Goal: Task Accomplishment & Management: Use online tool/utility

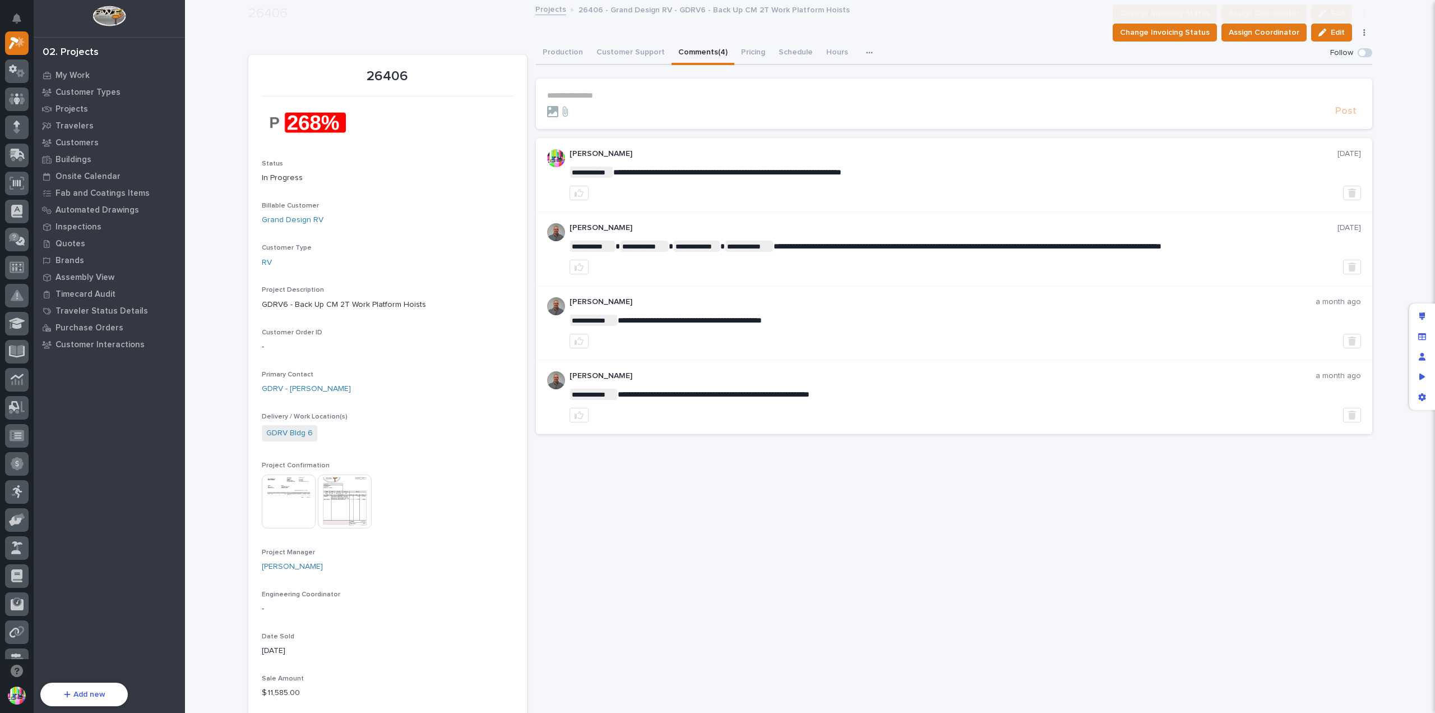
scroll to position [168, 0]
click at [820, 52] on button "Hours" at bounding box center [837, 53] width 35 height 24
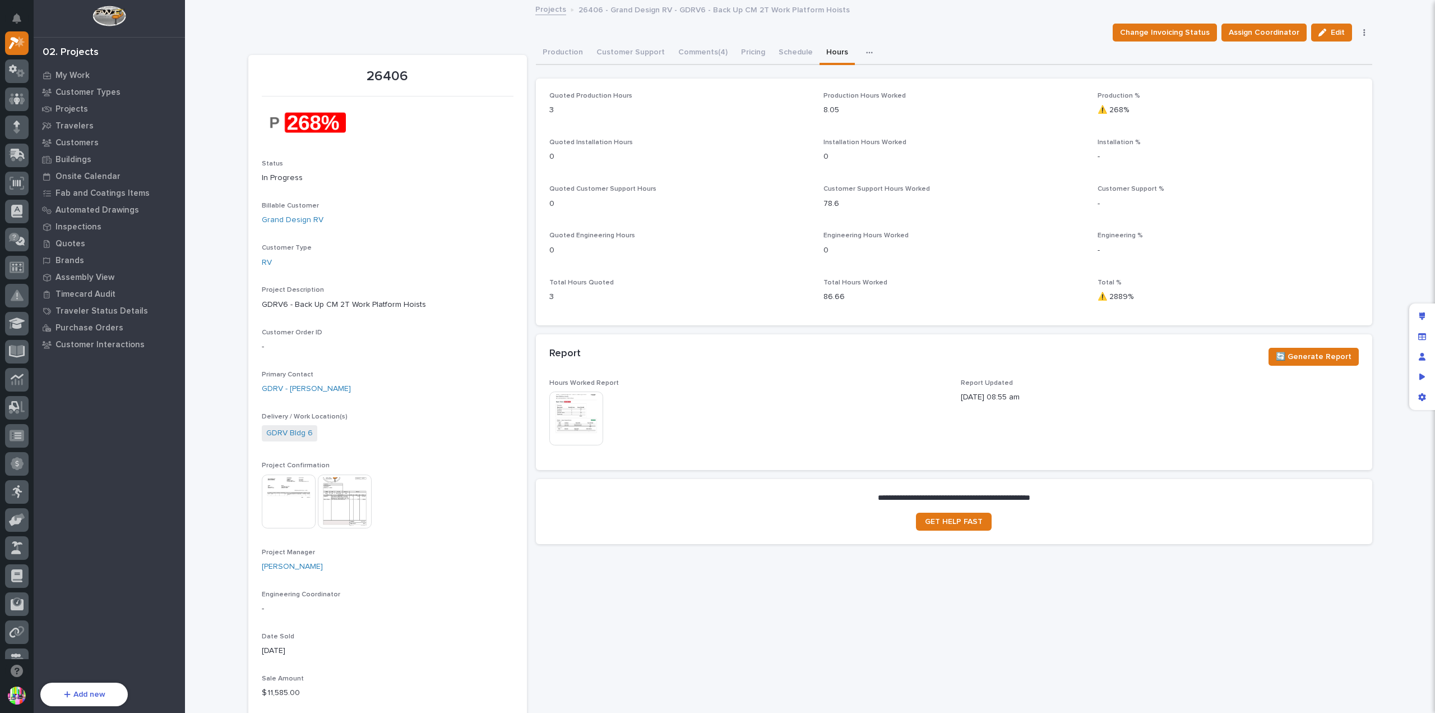
click at [575, 413] on img at bounding box center [576, 418] width 54 height 54
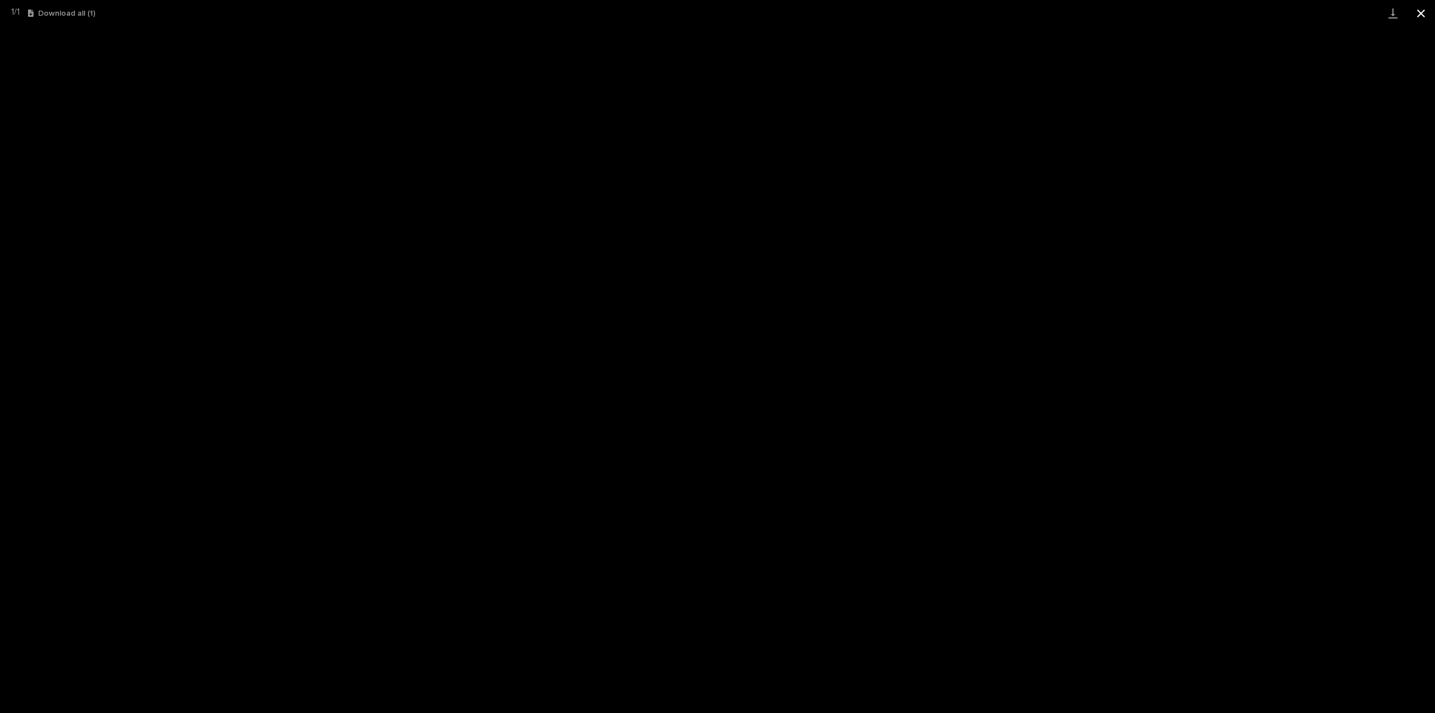
click at [1424, 19] on button "Close gallery" at bounding box center [1421, 13] width 28 height 26
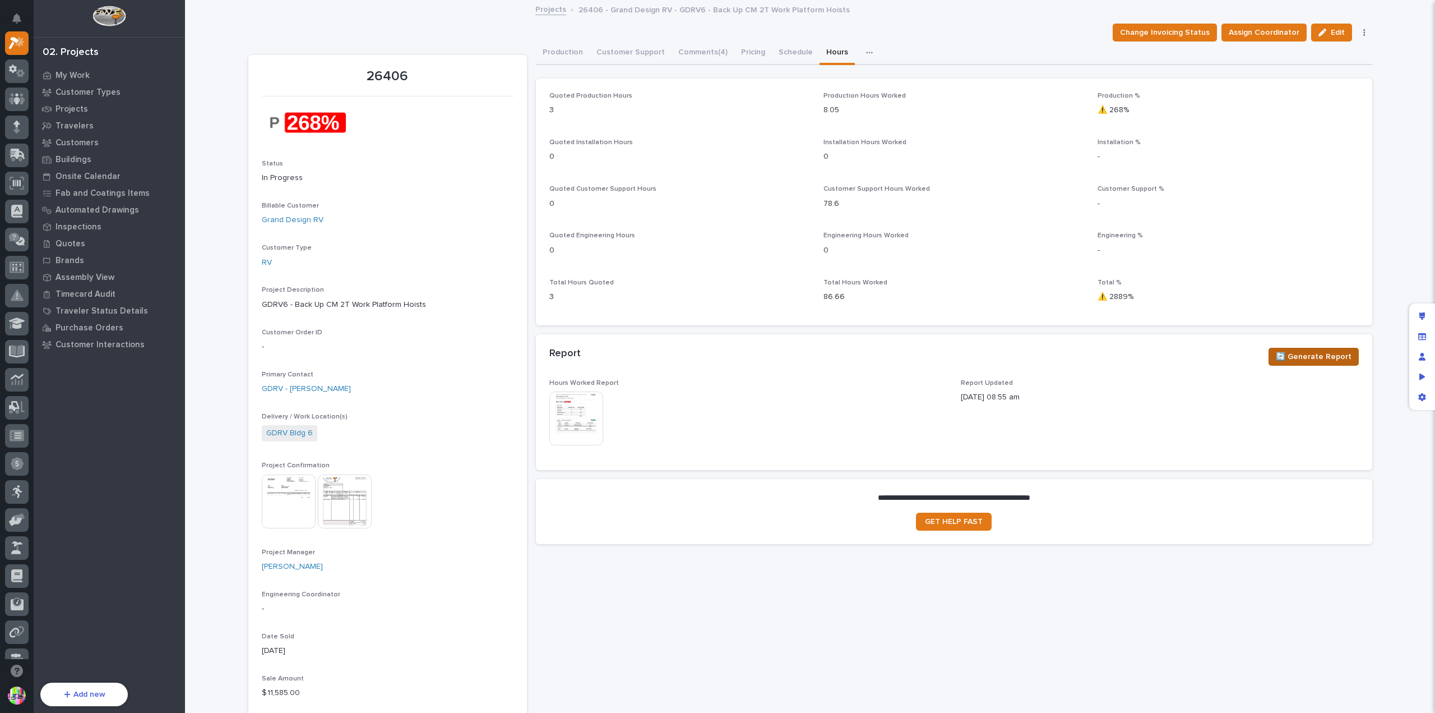
click at [1310, 355] on span "🔄 Generate Report" at bounding box center [1314, 356] width 76 height 13
click at [1416, 313] on div "Edit layout" at bounding box center [1422, 316] width 20 height 20
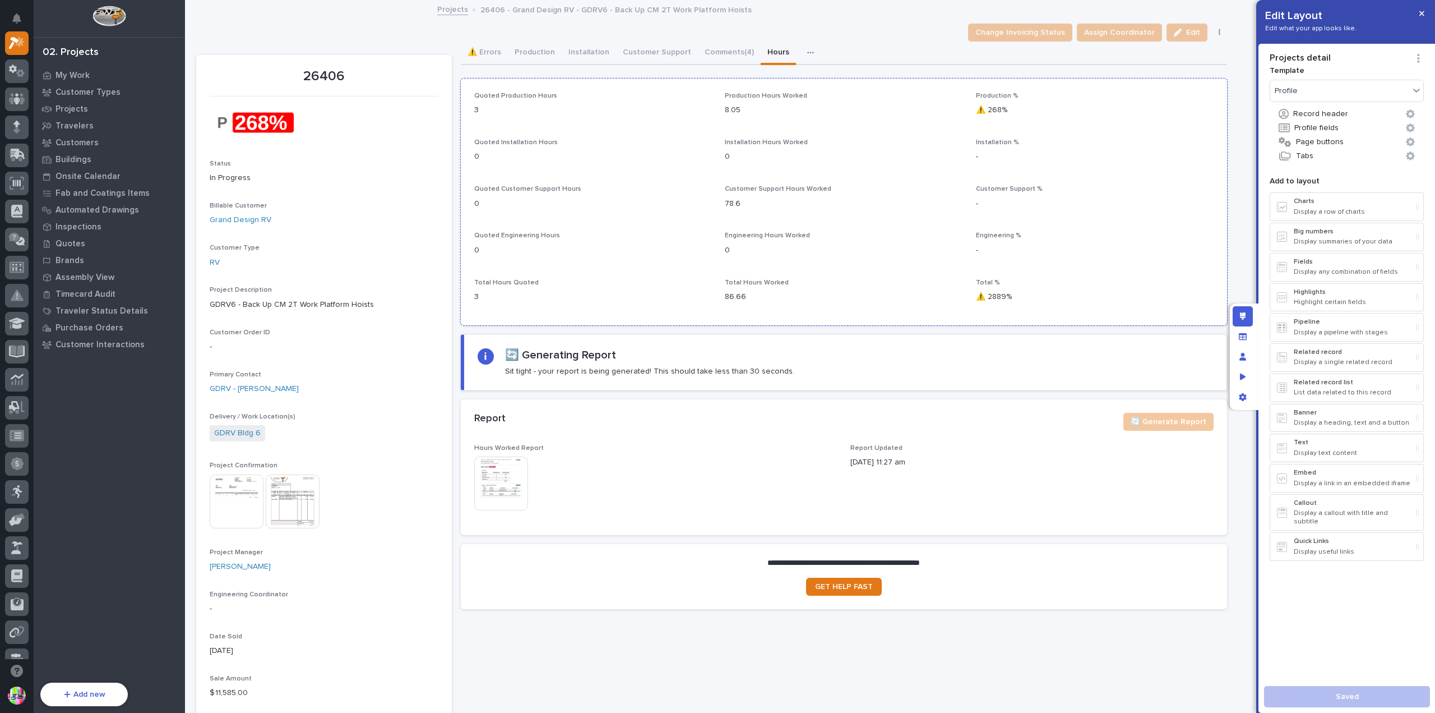
click at [868, 284] on p "Total Hours Worked" at bounding box center [844, 283] width 238 height 8
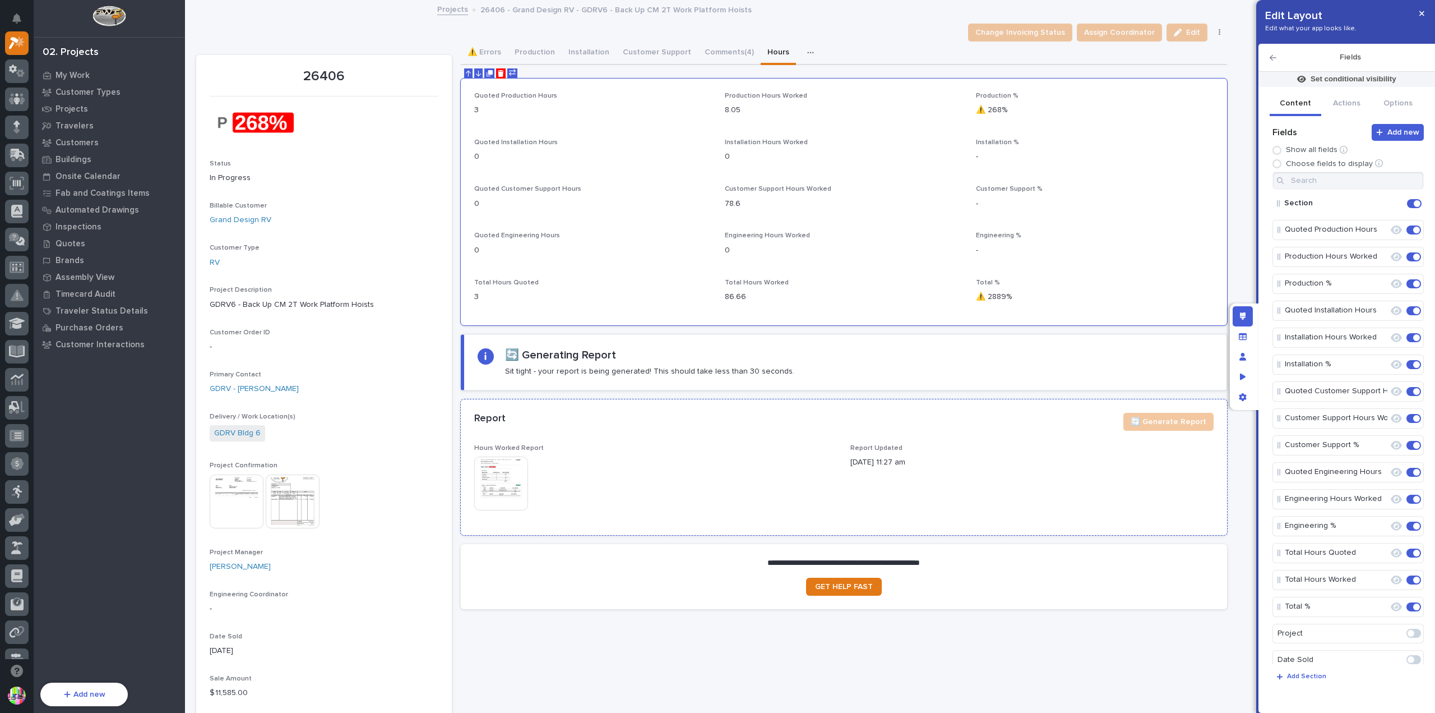
click at [508, 473] on img at bounding box center [501, 483] width 54 height 54
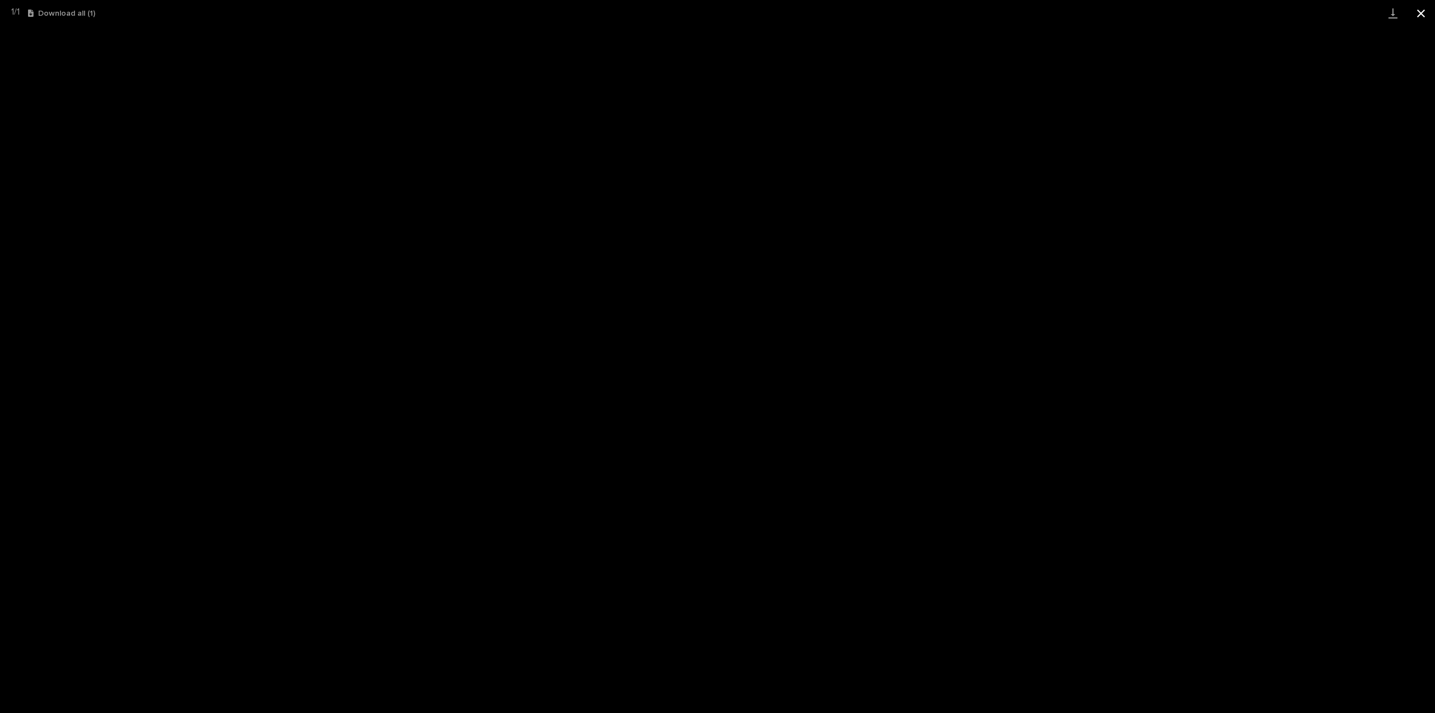
click at [1413, 11] on button "Close gallery" at bounding box center [1421, 13] width 28 height 26
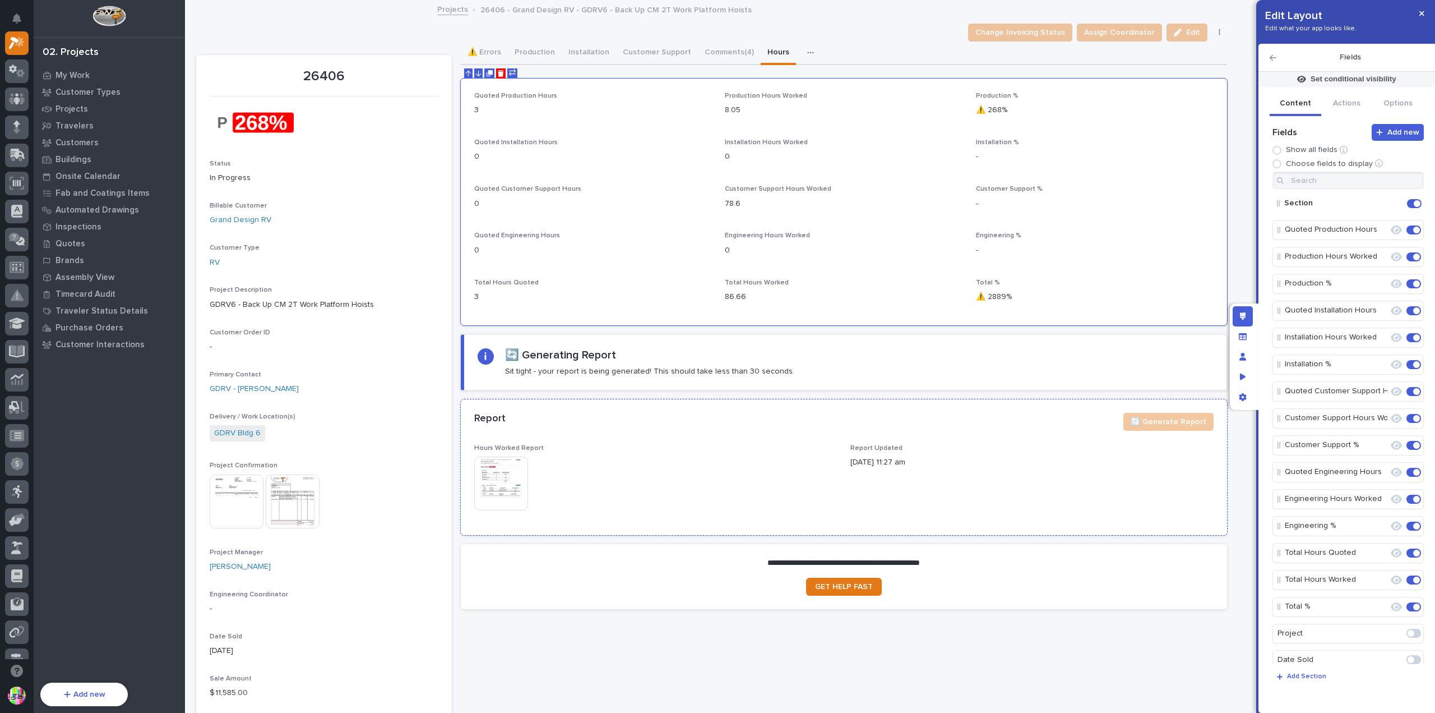
click at [515, 476] on img at bounding box center [501, 483] width 54 height 54
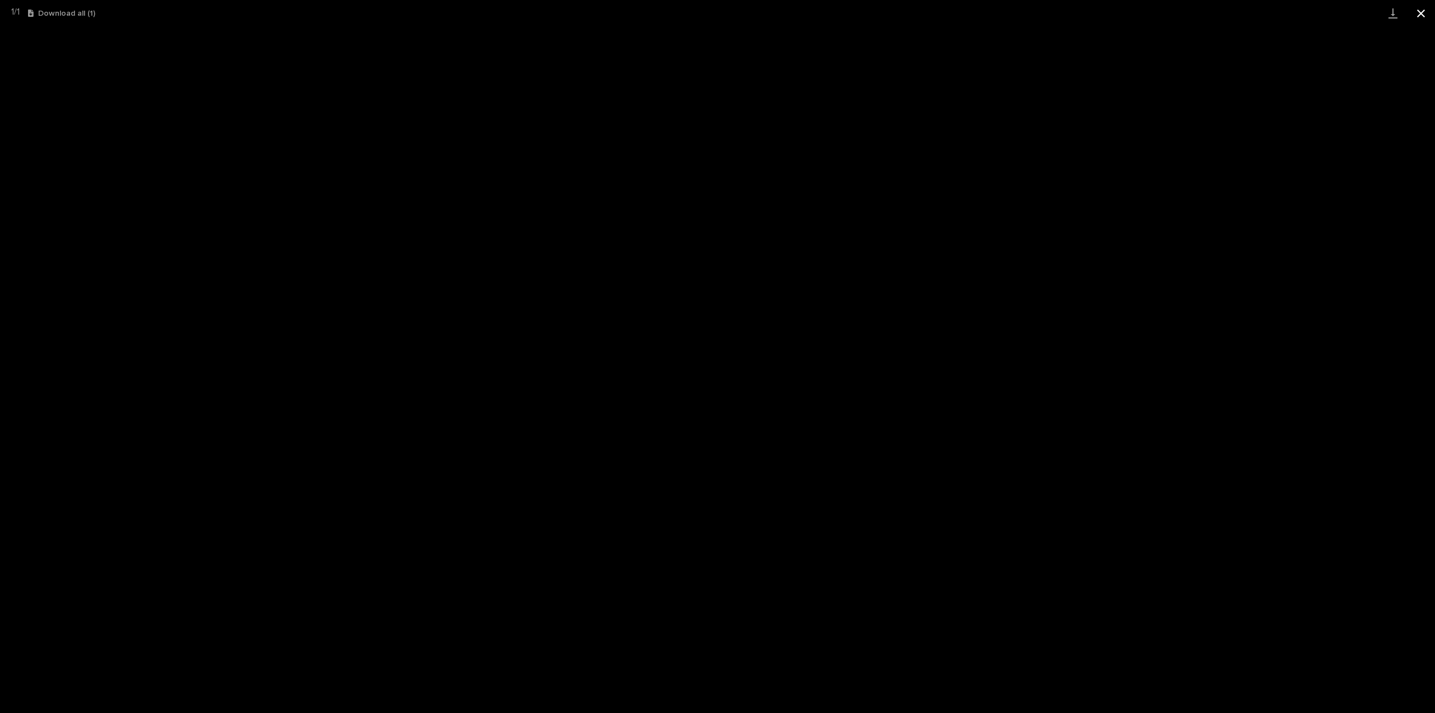
click at [1421, 12] on button "Close gallery" at bounding box center [1421, 13] width 28 height 26
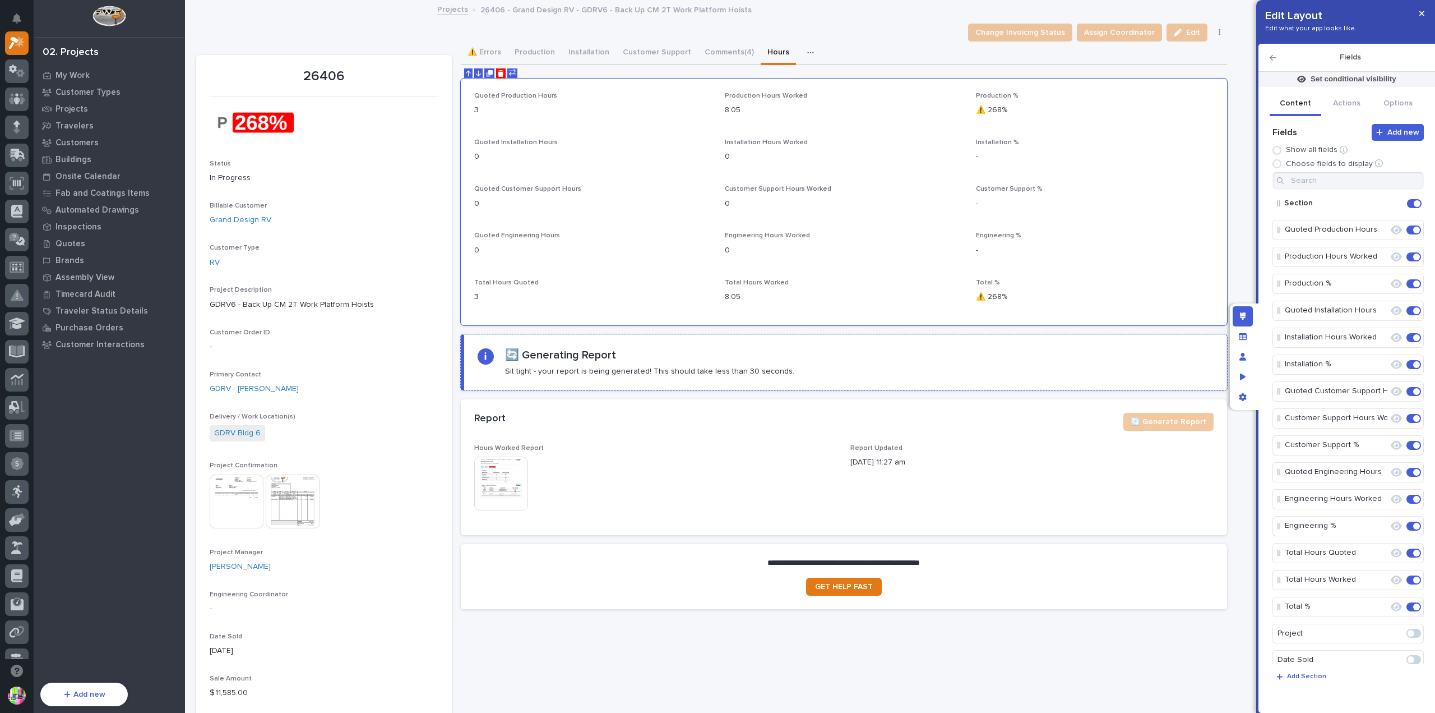
click at [1074, 350] on div "🔄 Generating Report Sit tight - your report is being generated! This should tak…" at bounding box center [846, 362] width 736 height 28
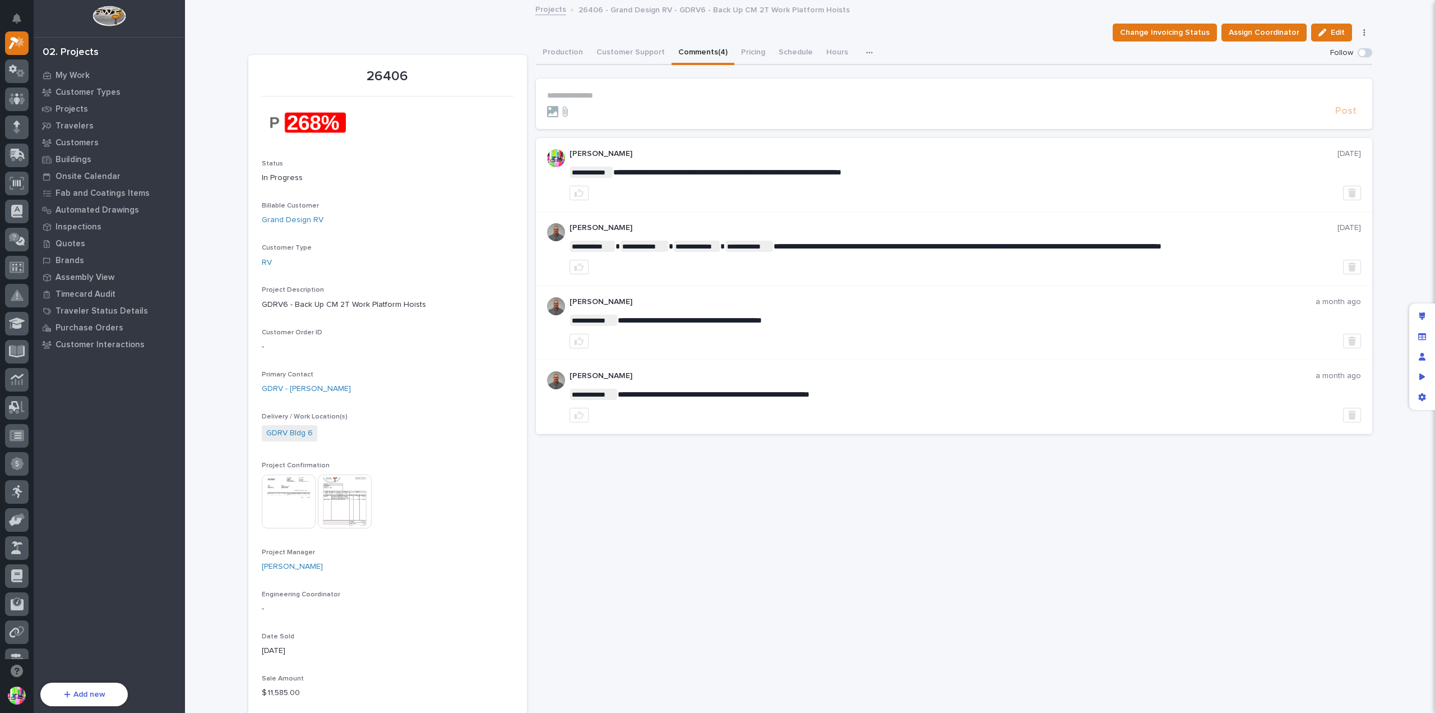
click at [692, 50] on button "Comments (4)" at bounding box center [703, 53] width 63 height 24
click at [639, 112] on div at bounding box center [939, 111] width 784 height 11
click at [639, 96] on p "**********" at bounding box center [954, 96] width 814 height 10
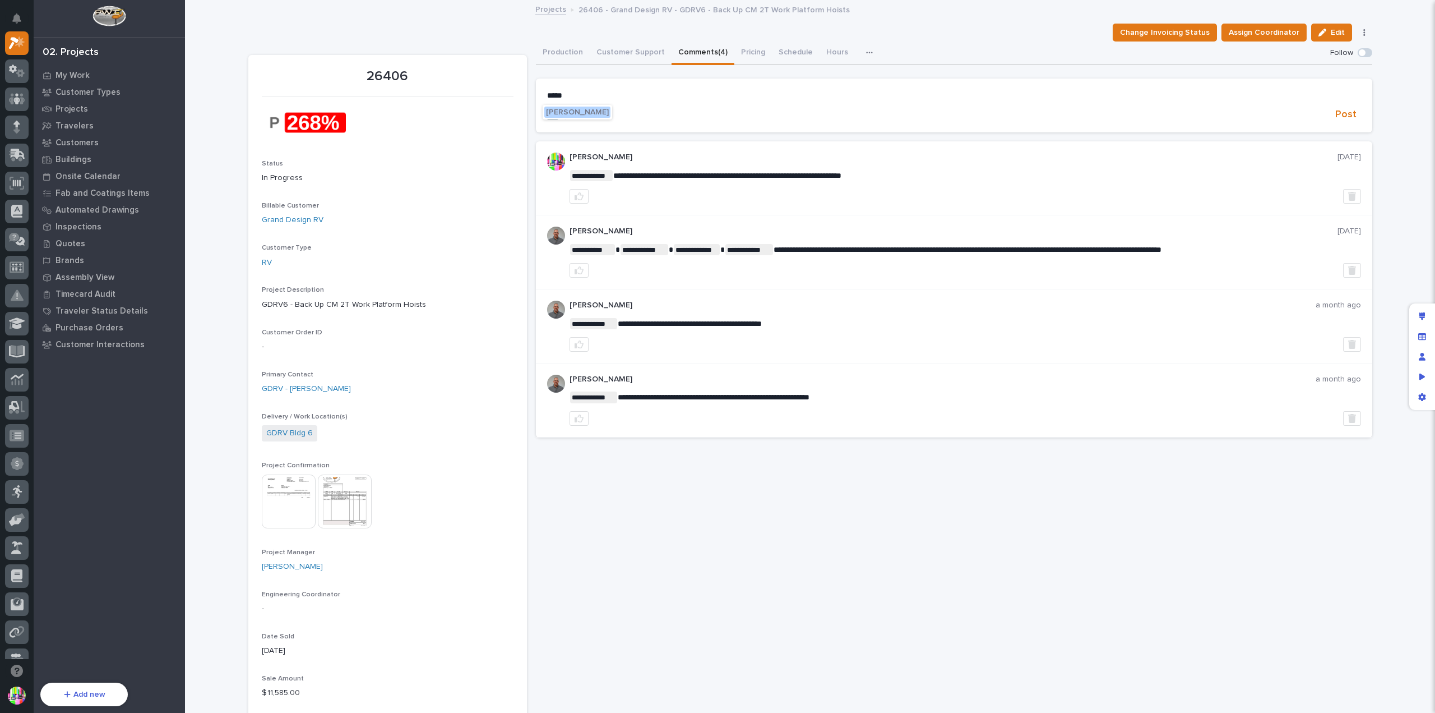
click at [571, 109] on span "[PERSON_NAME]" at bounding box center [577, 112] width 63 height 8
click at [642, 96] on p "**********" at bounding box center [954, 96] width 814 height 11
click at [1350, 112] on span "Post" at bounding box center [1346, 116] width 21 height 13
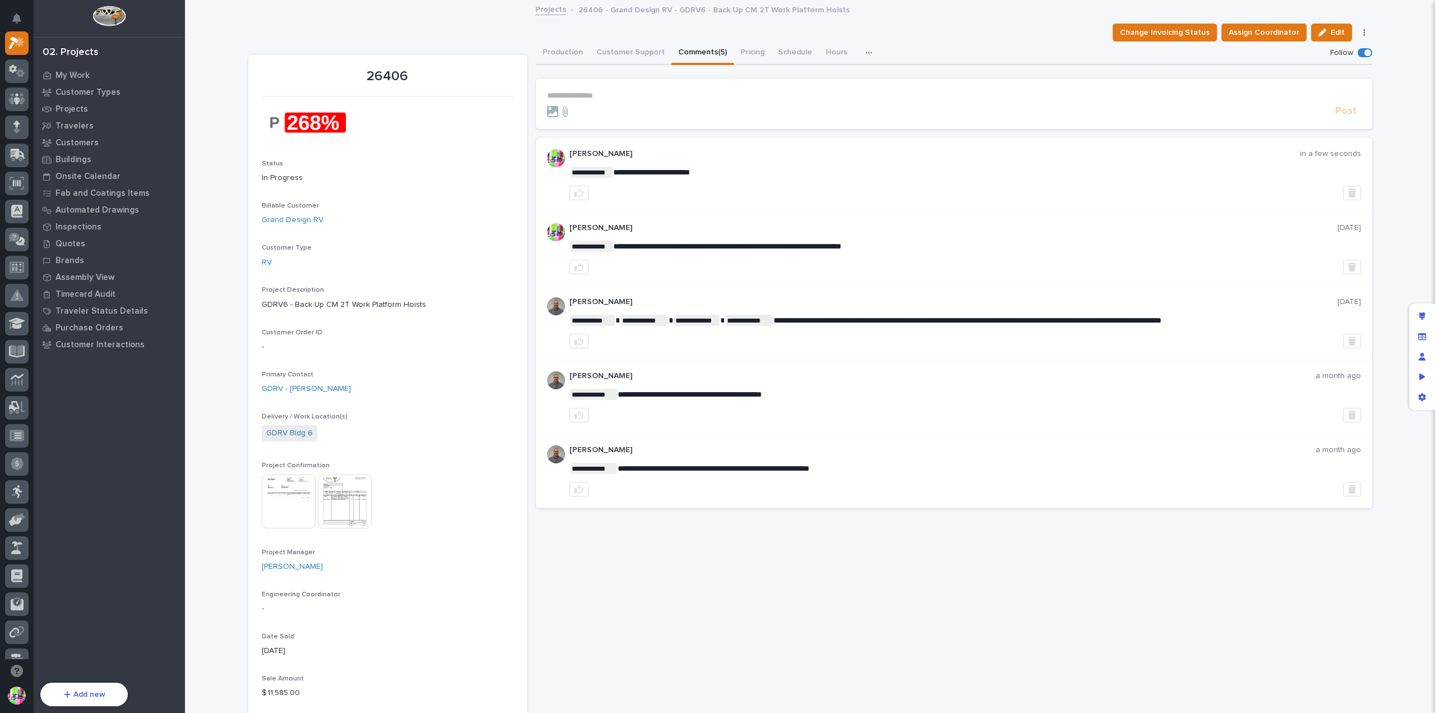
click at [296, 489] on img at bounding box center [289, 501] width 54 height 54
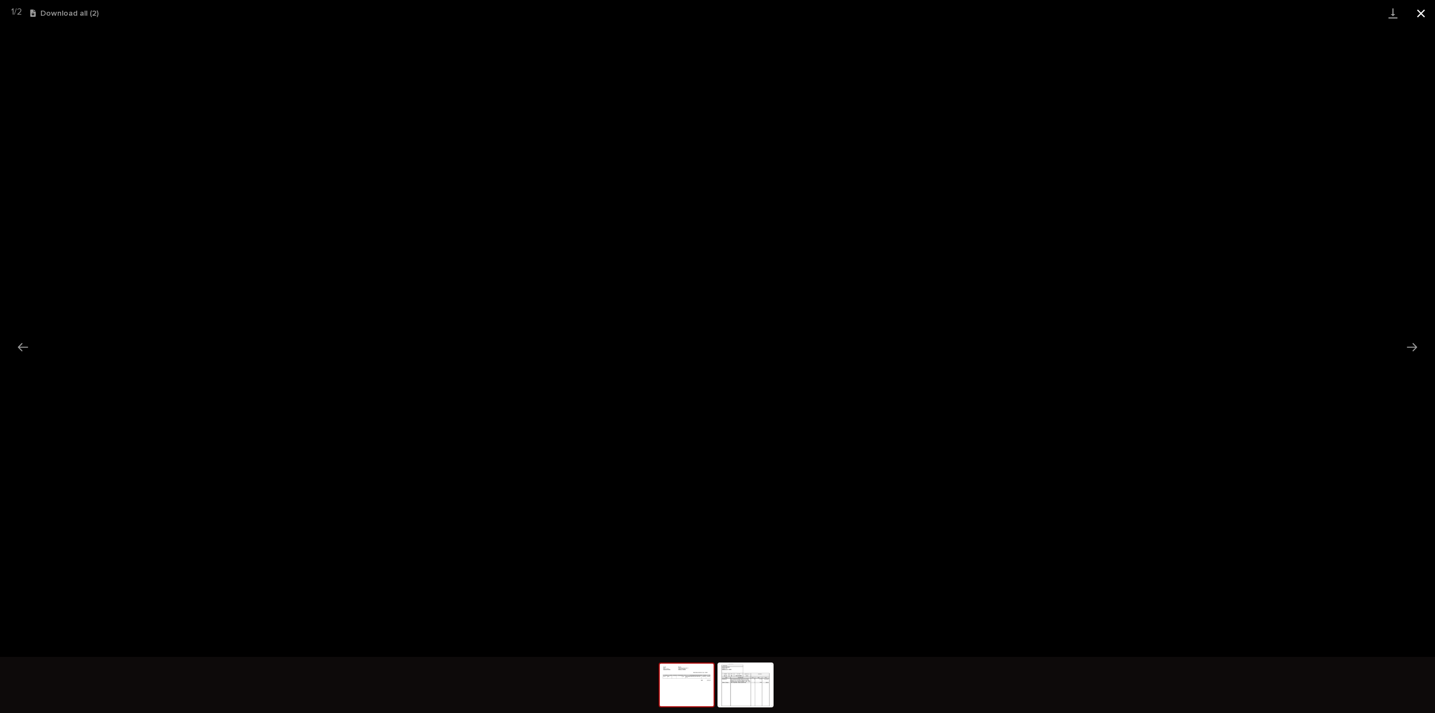
click at [1418, 19] on button "Close gallery" at bounding box center [1421, 13] width 28 height 26
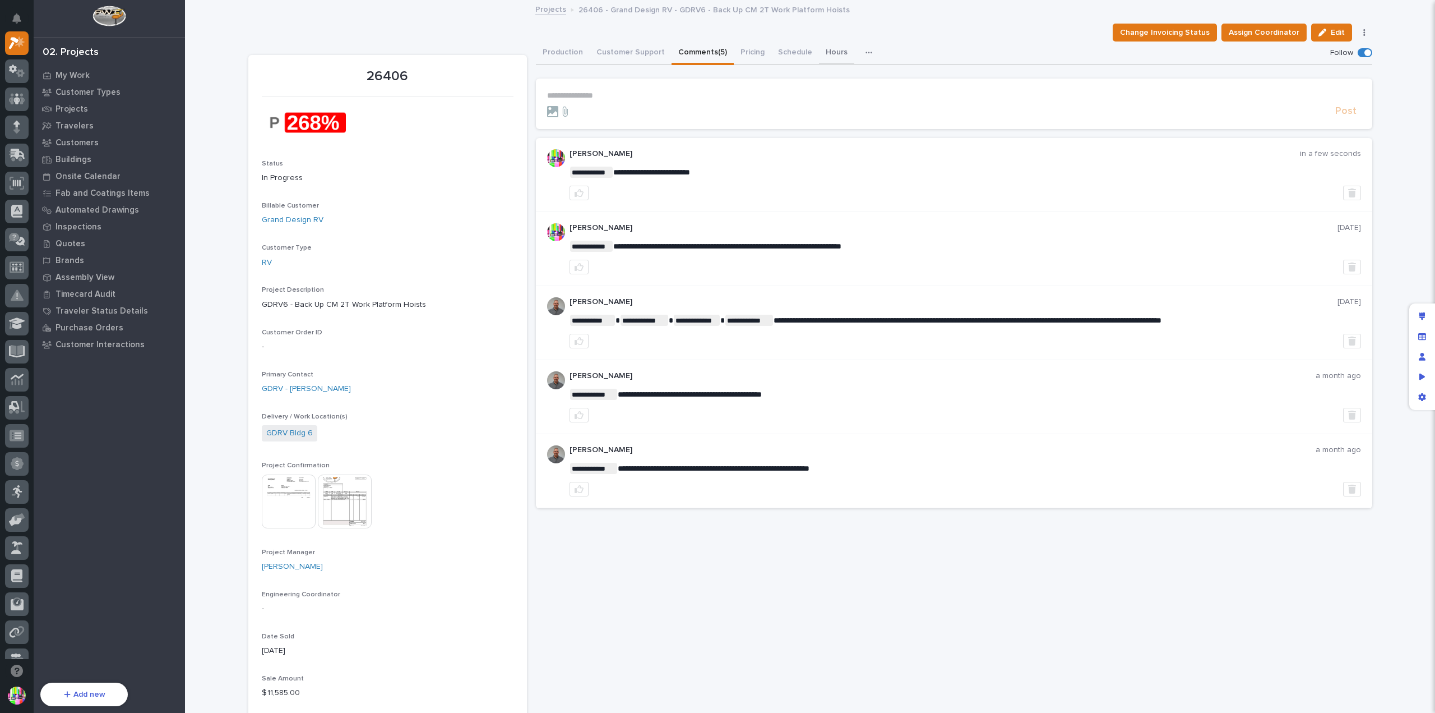
click at [819, 44] on button "Hours" at bounding box center [836, 53] width 35 height 24
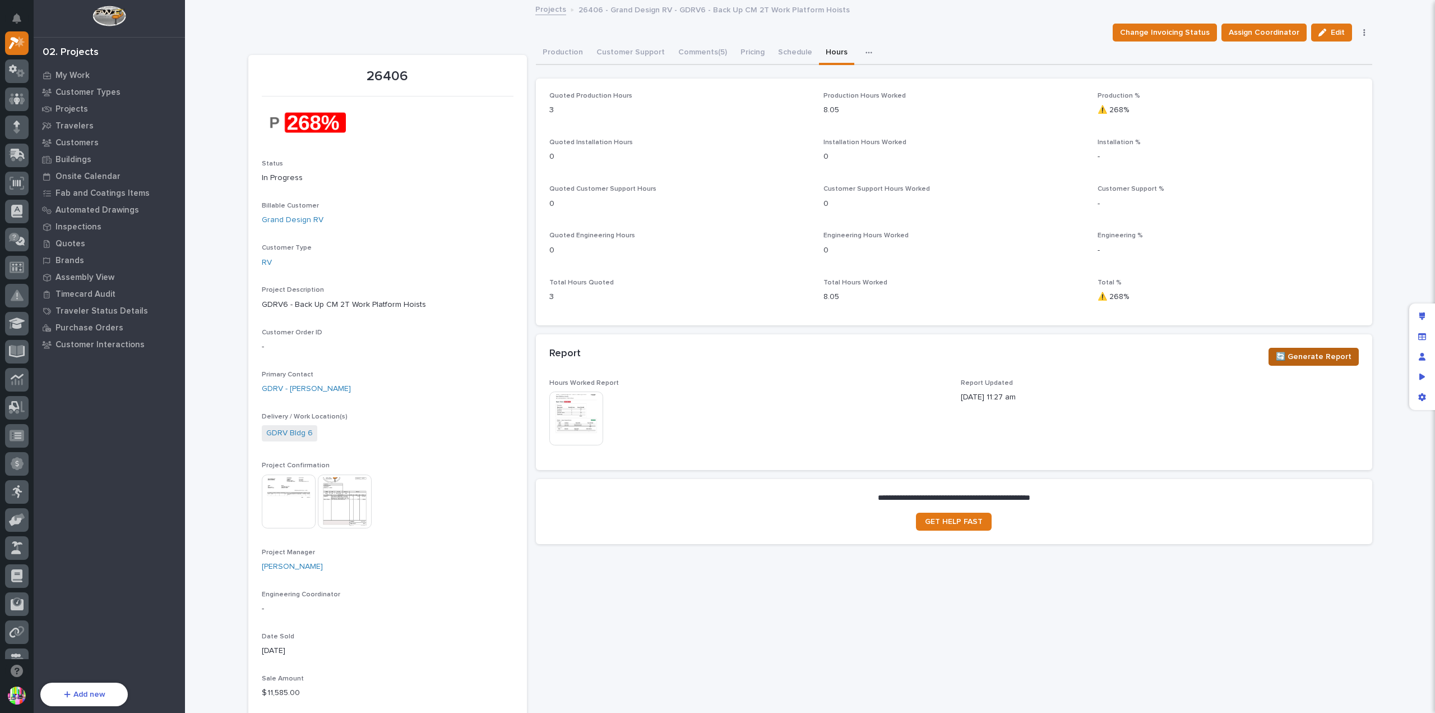
click at [1289, 357] on span "🔄 Generate Report" at bounding box center [1314, 356] width 76 height 13
click at [587, 411] on img at bounding box center [576, 418] width 54 height 54
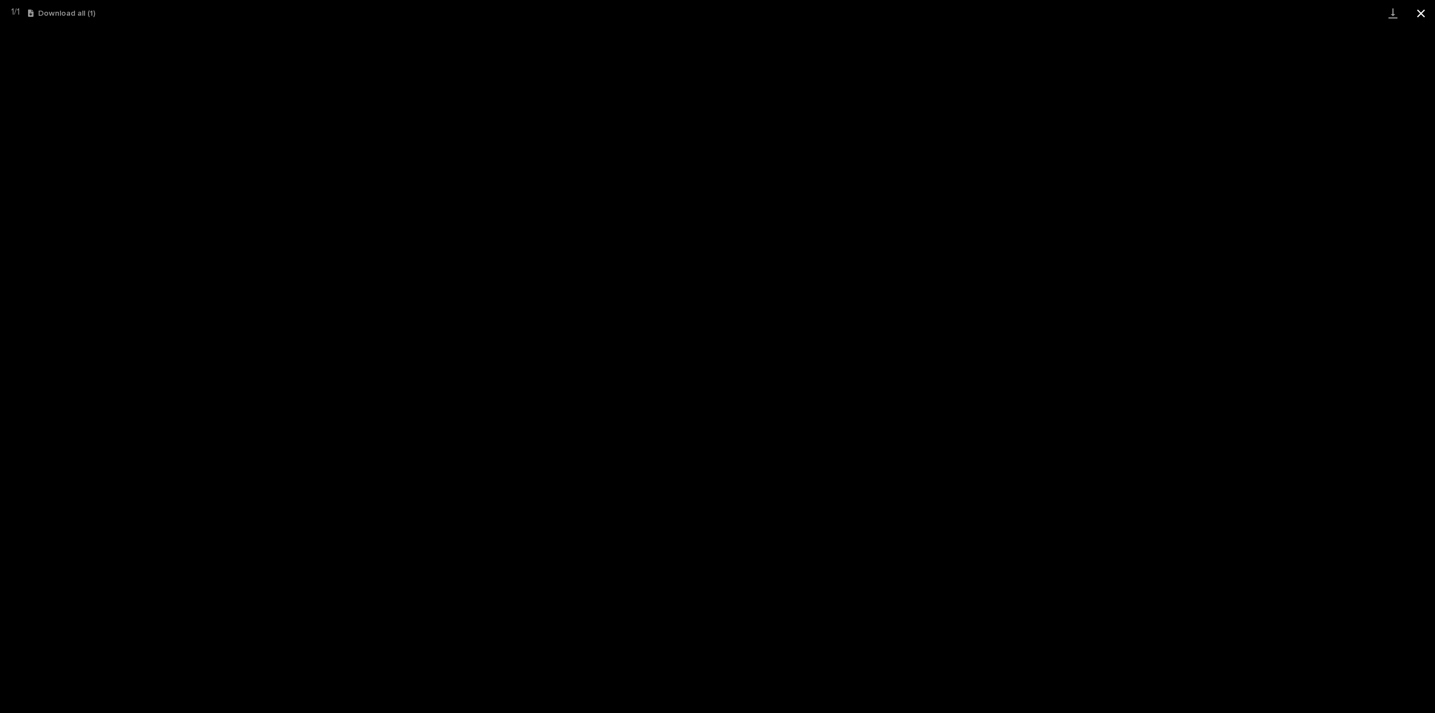
click at [1420, 14] on button "Close gallery" at bounding box center [1421, 13] width 28 height 26
